Goal: Navigation & Orientation: Find specific page/section

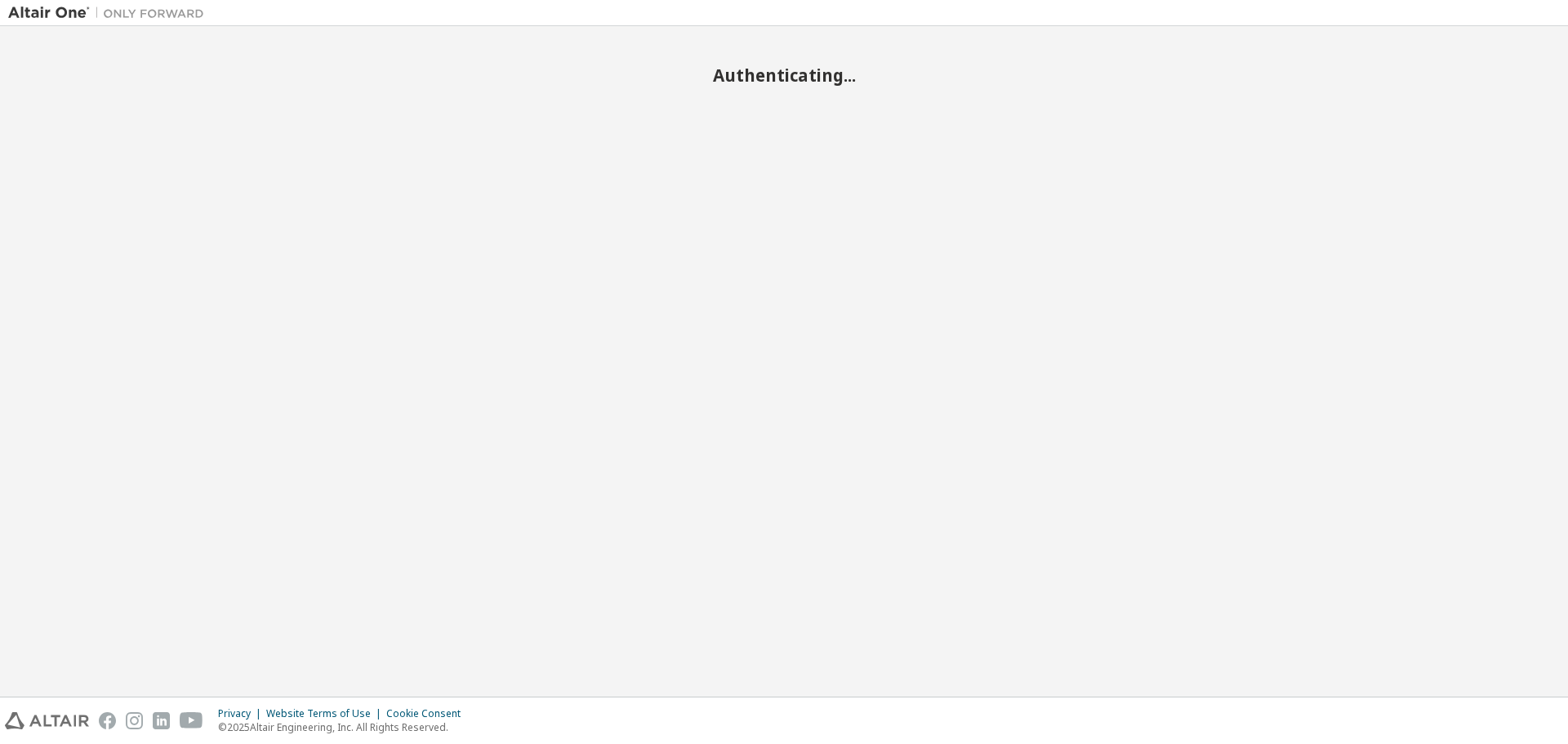
drag, startPoint x: 0, startPoint y: 0, endPoint x: 771, endPoint y: 384, distance: 861.3
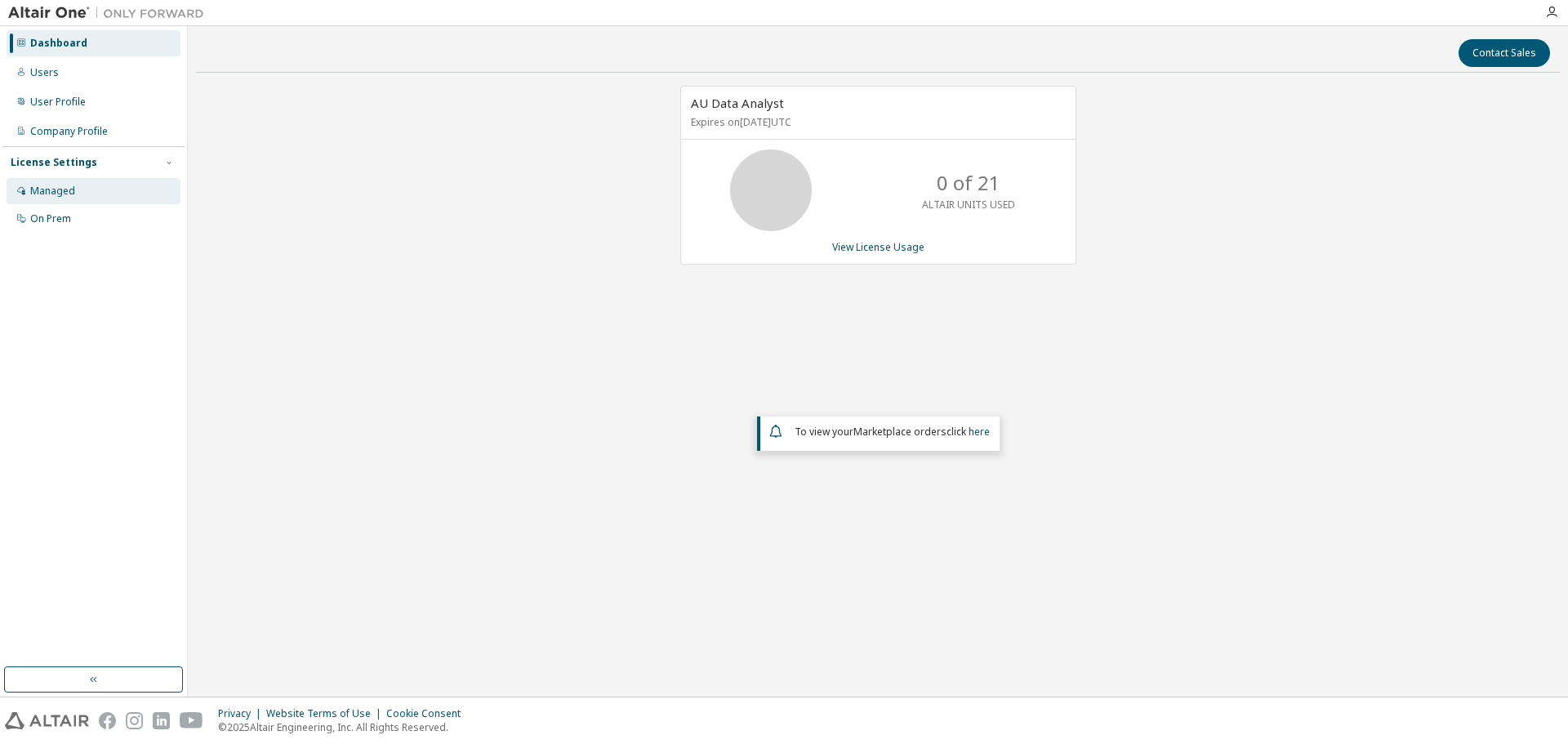
click at [90, 202] on div "Managed" at bounding box center [93, 190] width 174 height 26
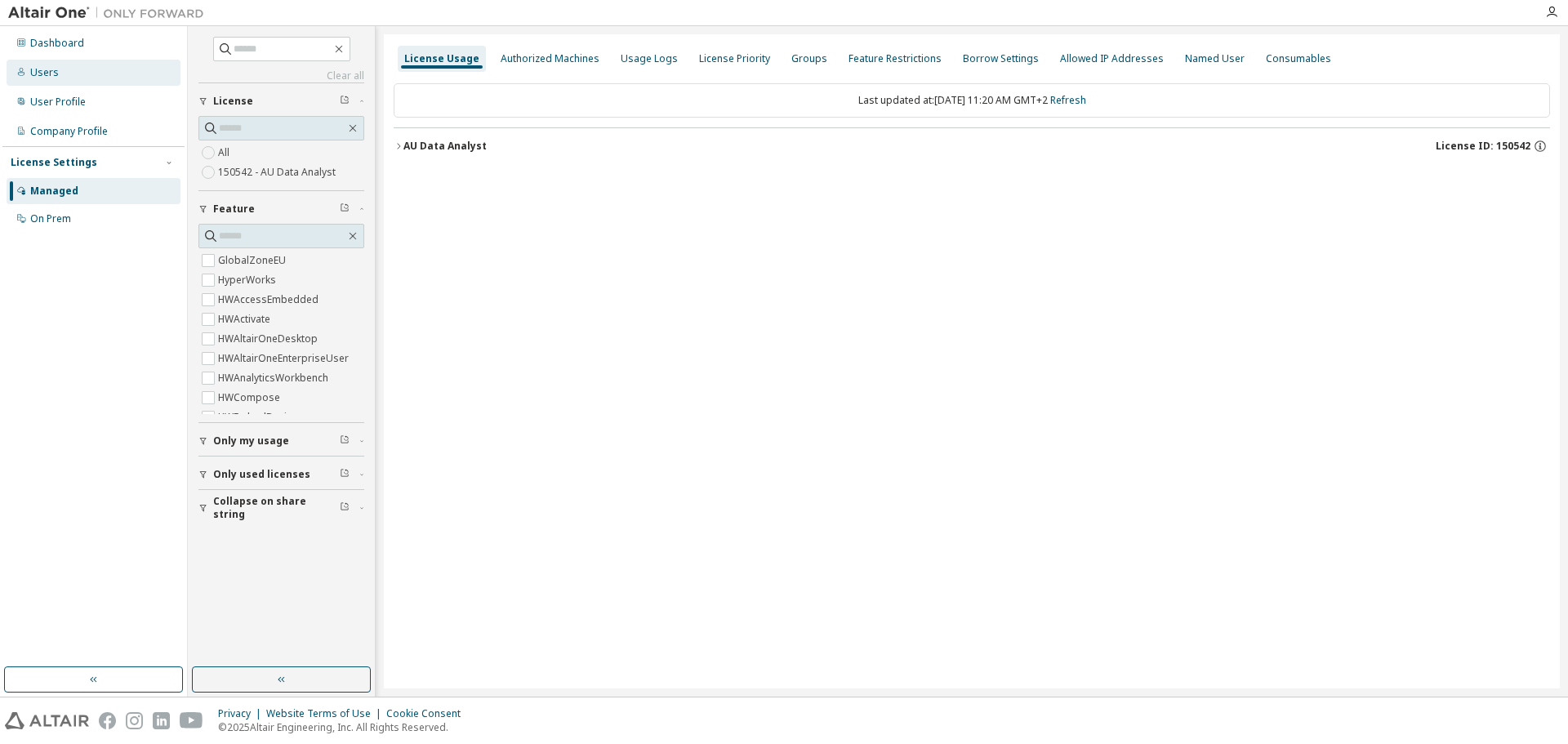
click at [62, 68] on div "Users" at bounding box center [93, 72] width 174 height 26
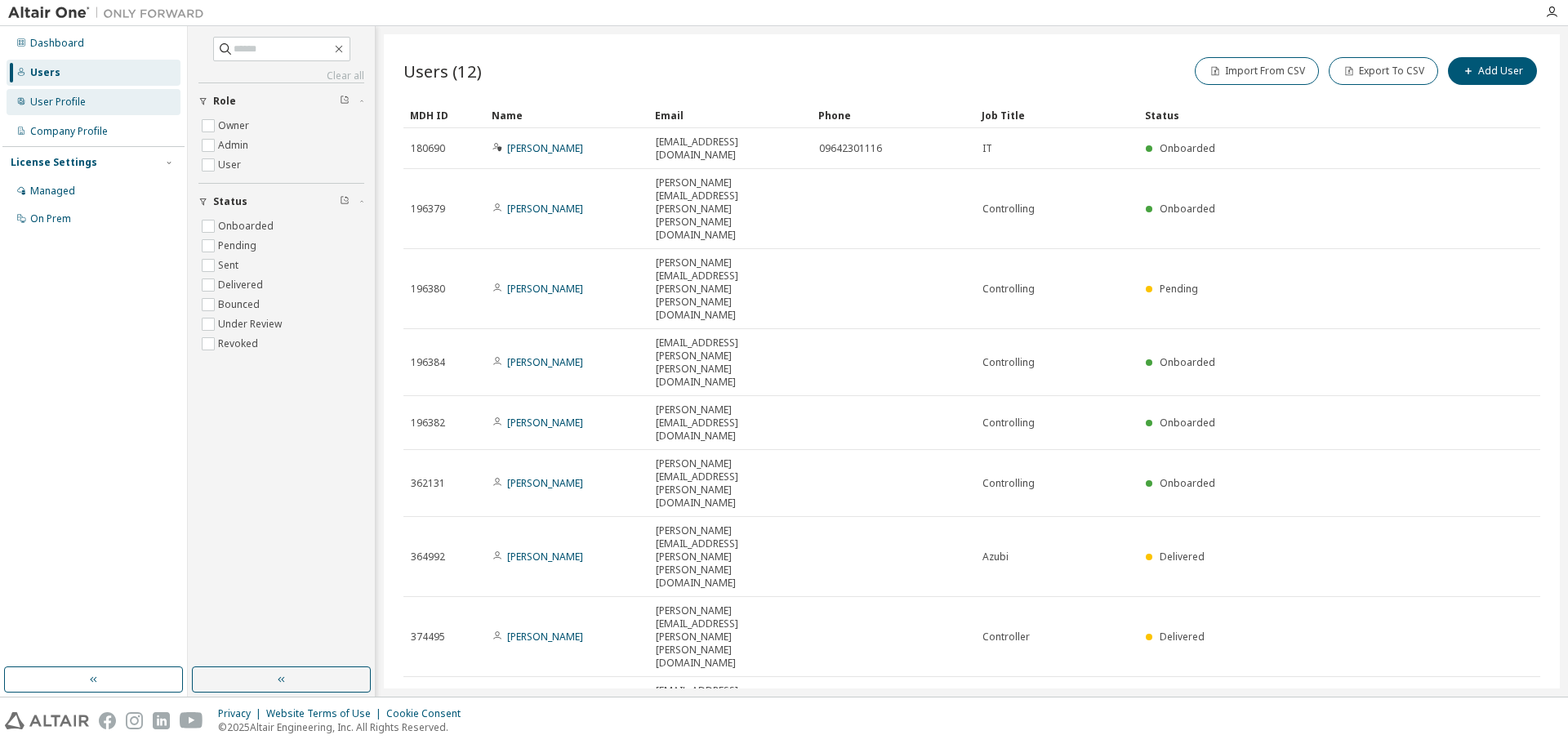
click at [60, 93] on div "User Profile" at bounding box center [93, 101] width 174 height 26
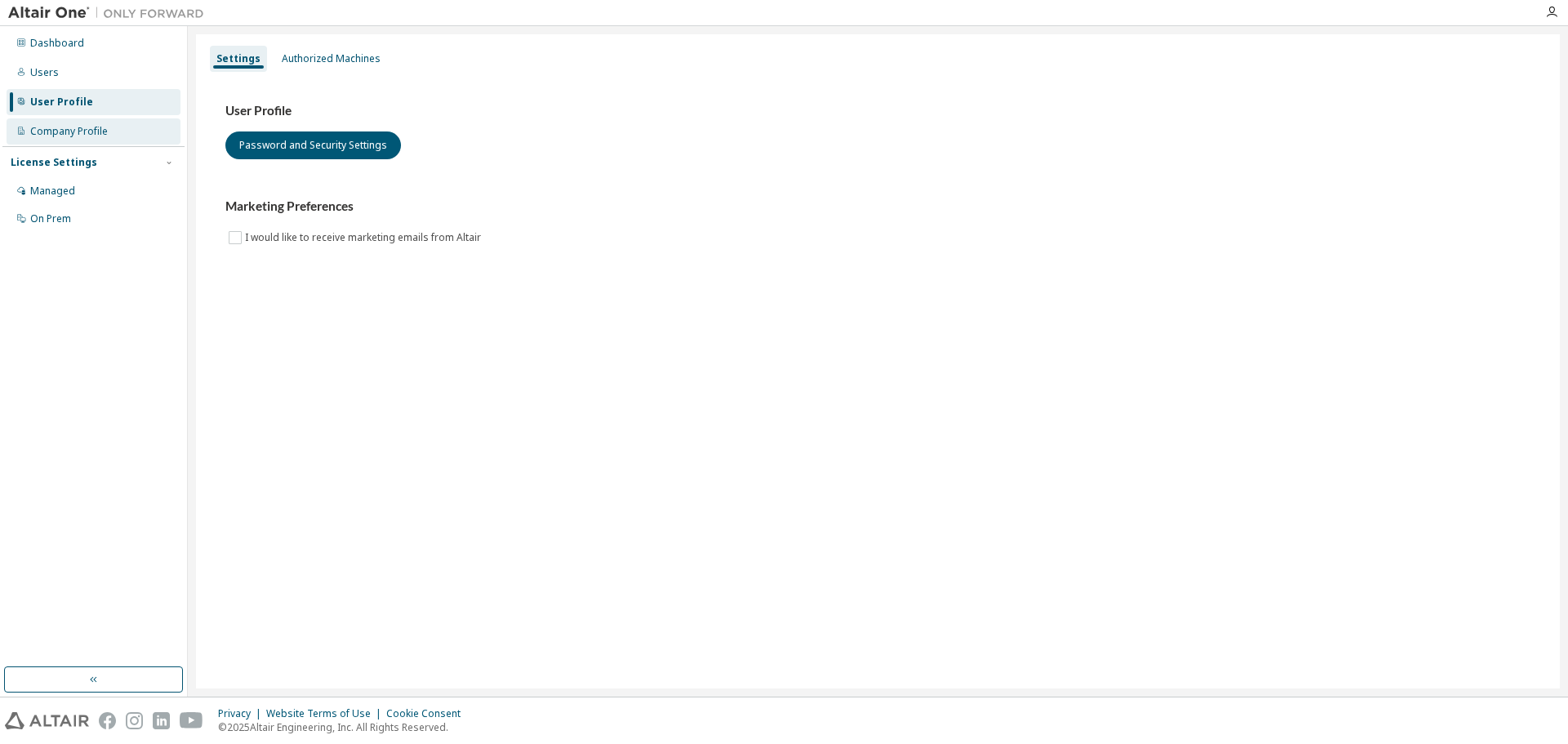
click at [96, 122] on div "Company Profile" at bounding box center [93, 131] width 174 height 26
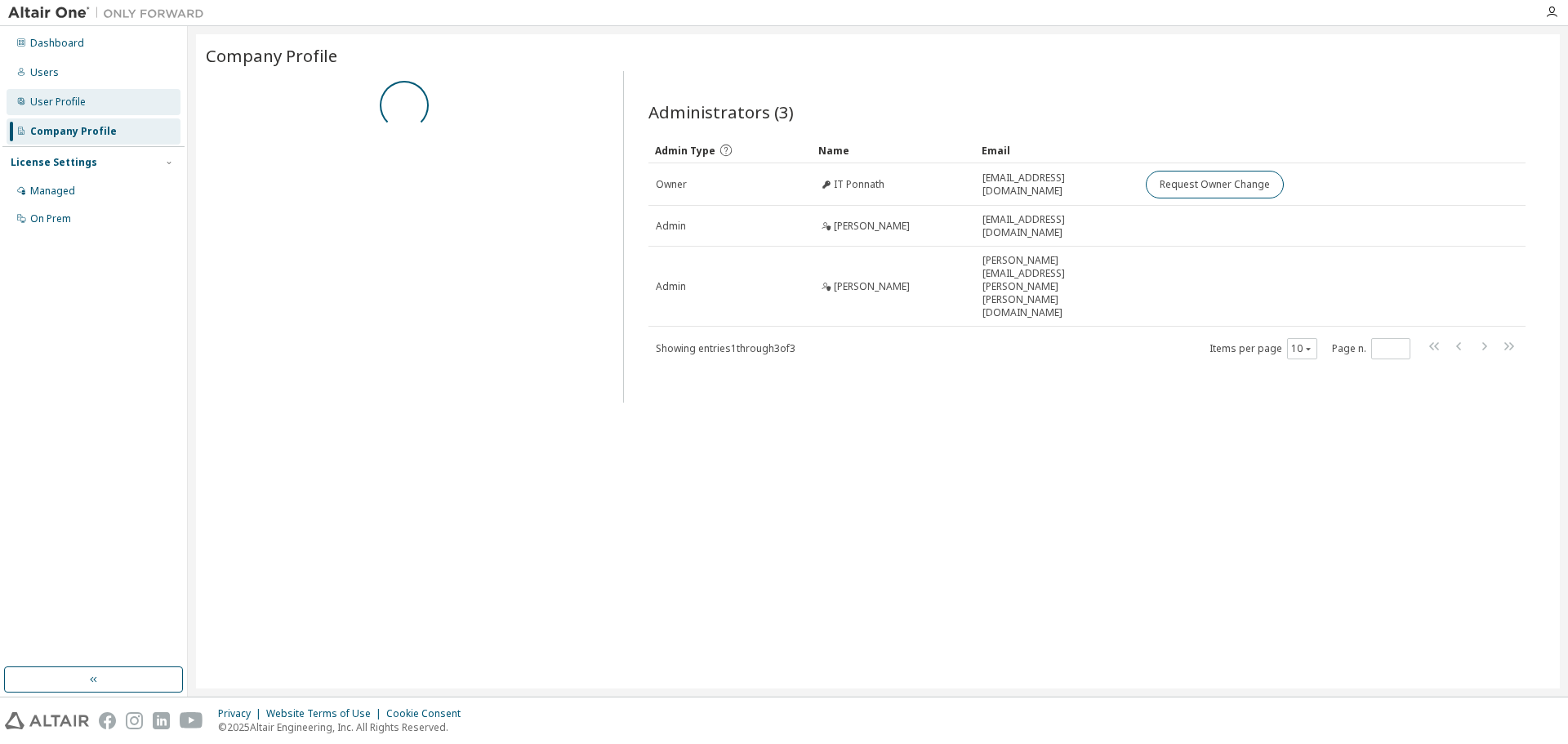
click at [63, 93] on div "User Profile" at bounding box center [93, 101] width 174 height 26
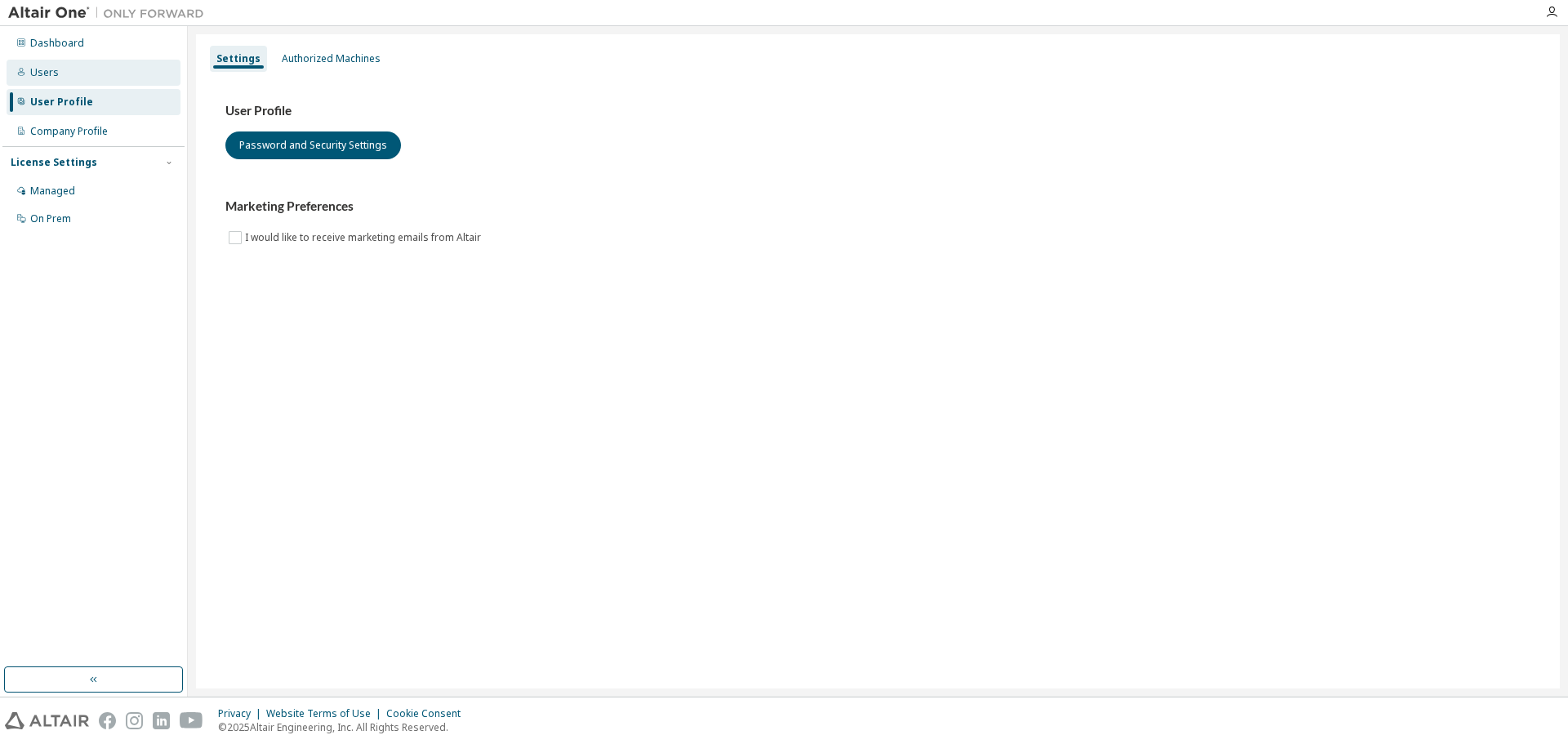
click at [63, 83] on div "Users" at bounding box center [93, 72] width 174 height 26
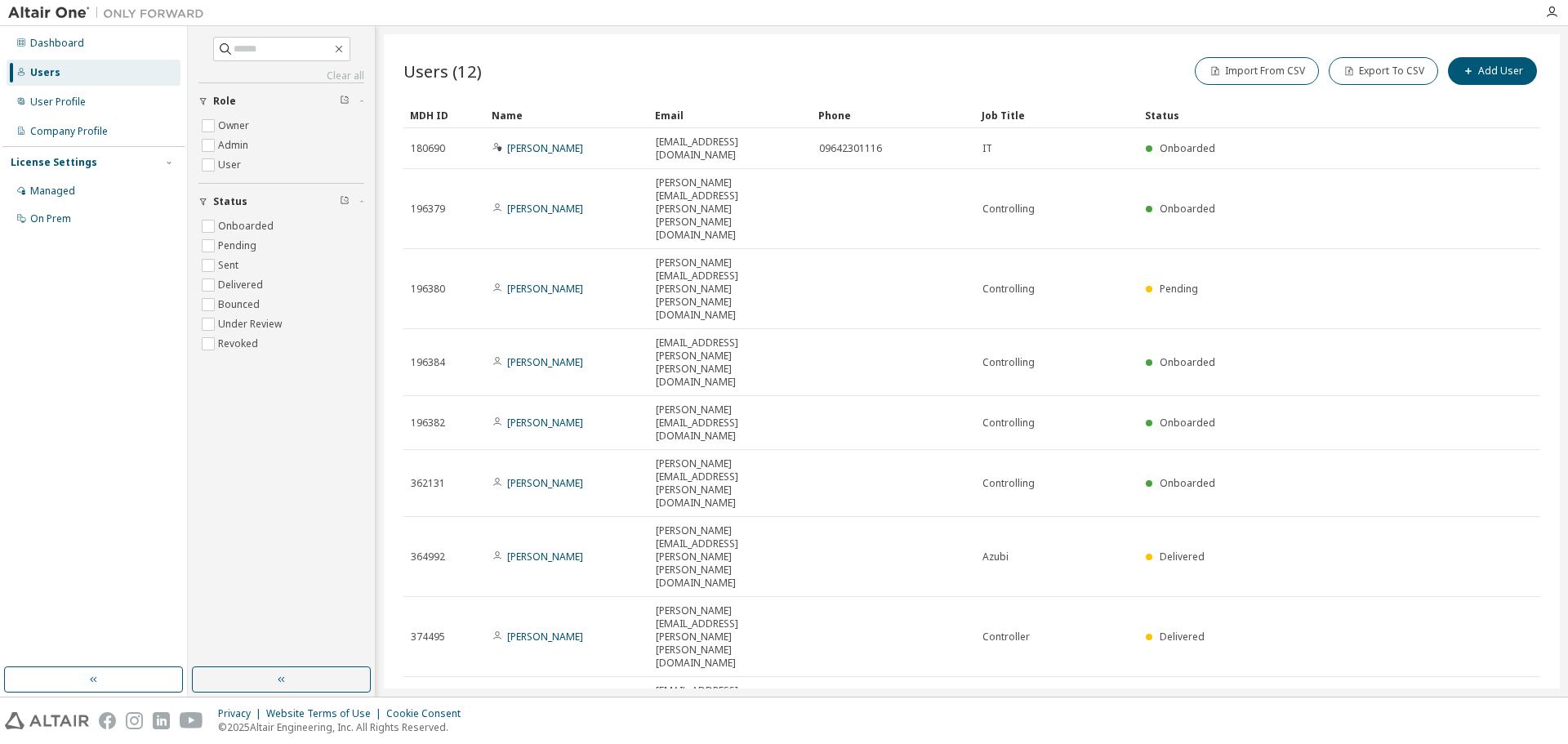
click at [67, 15] on img at bounding box center [110, 13] width 204 height 16
